Goal: Find specific page/section: Find specific page/section

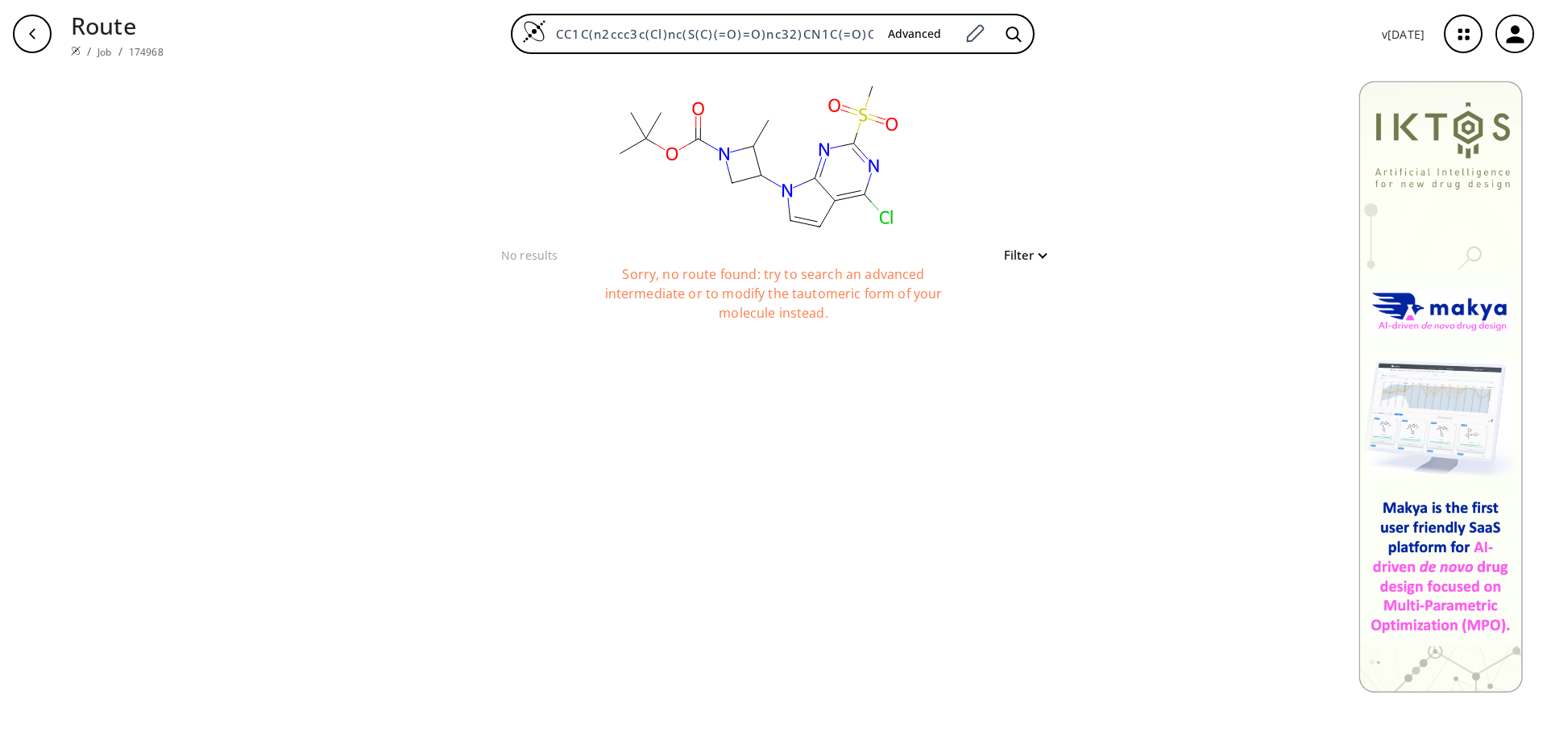
click at [1036, 253] on button "Filter" at bounding box center [1021, 255] width 52 height 12
click at [651, 376] on div at bounding box center [773, 370] width 1547 height 741
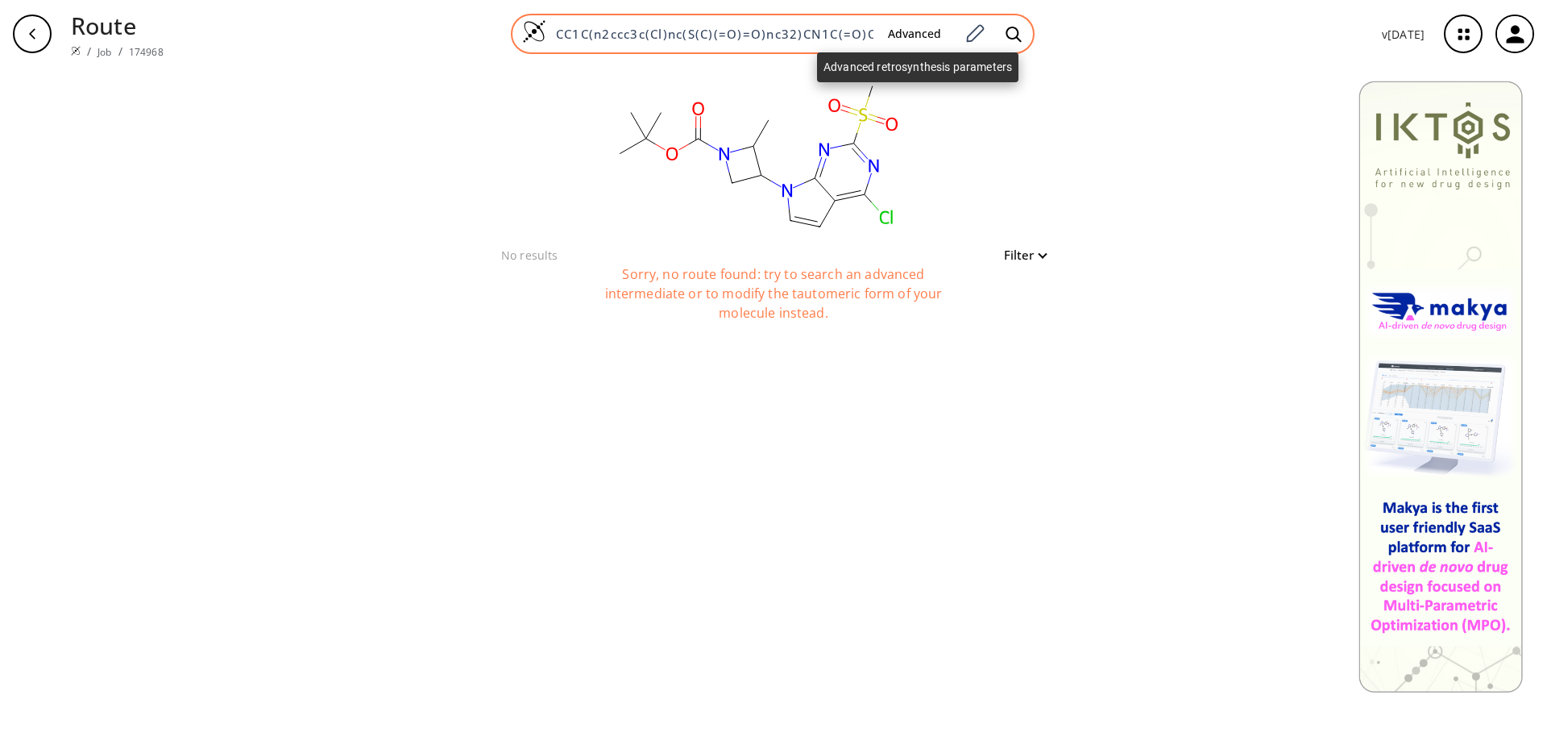
click at [928, 33] on button "Advanced" at bounding box center [914, 34] width 79 height 30
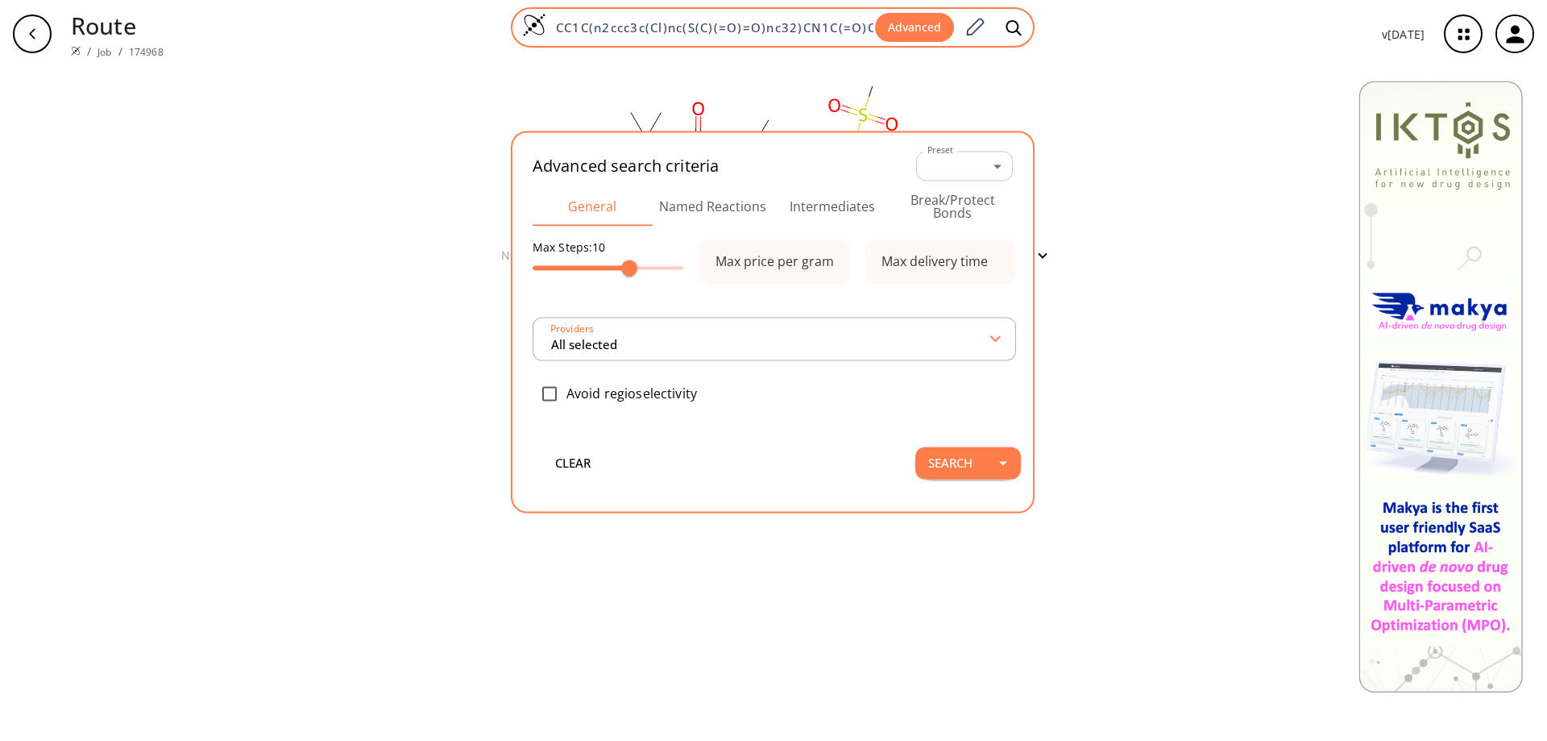
scroll to position [0, 55]
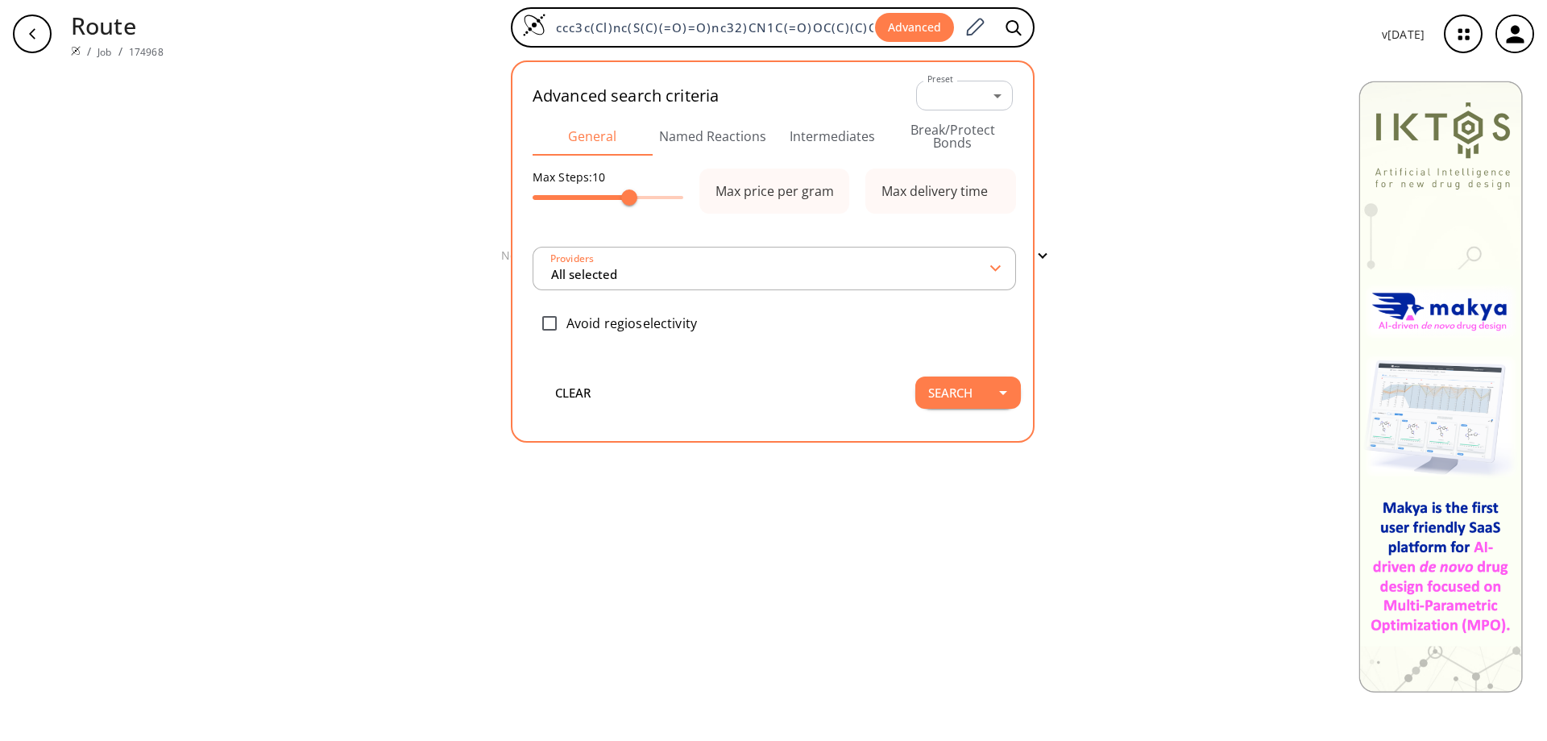
type input "All selected"
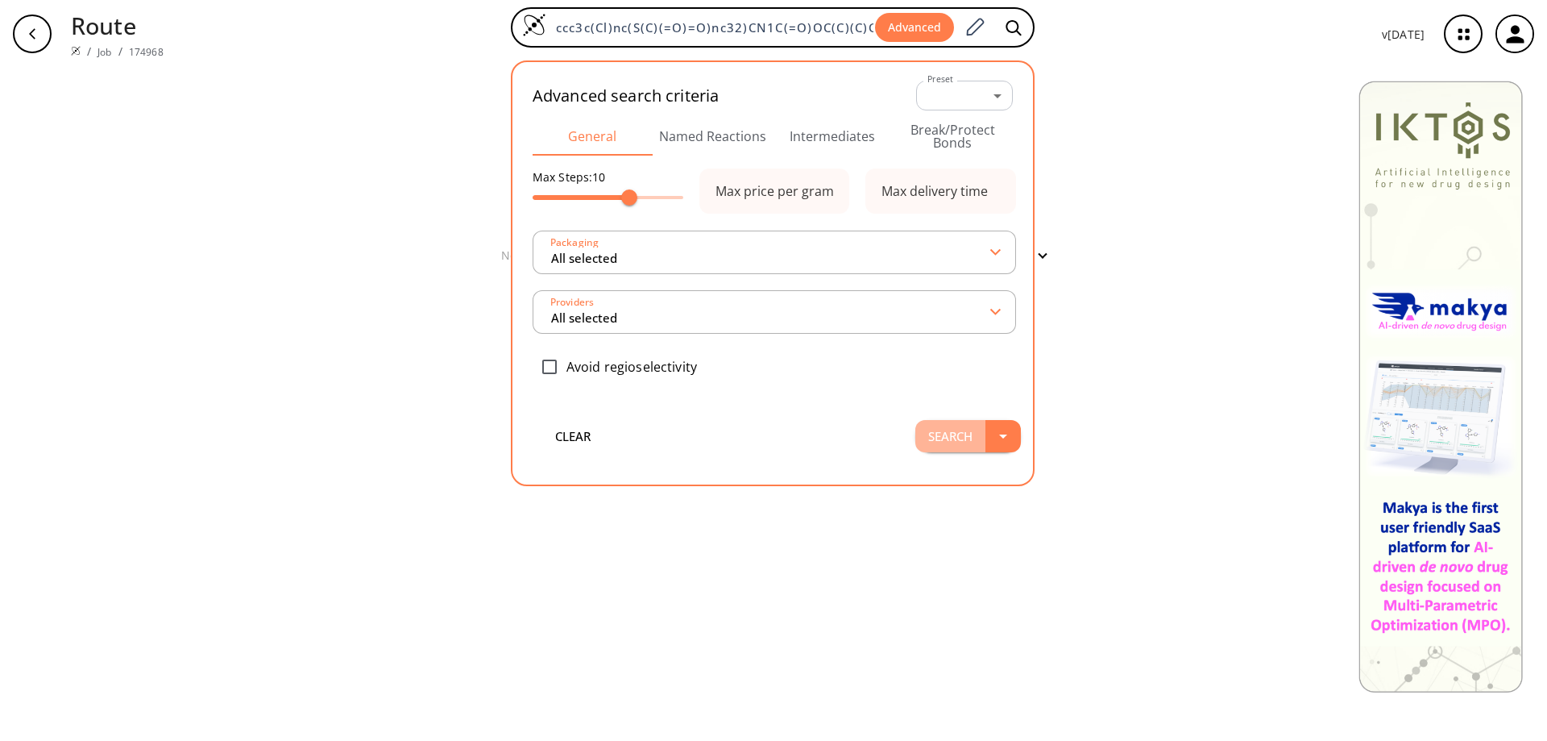
scroll to position [0, 0]
click at [957, 425] on button "Search" at bounding box center [951, 436] width 70 height 32
